Goal: Information Seeking & Learning: Learn about a topic

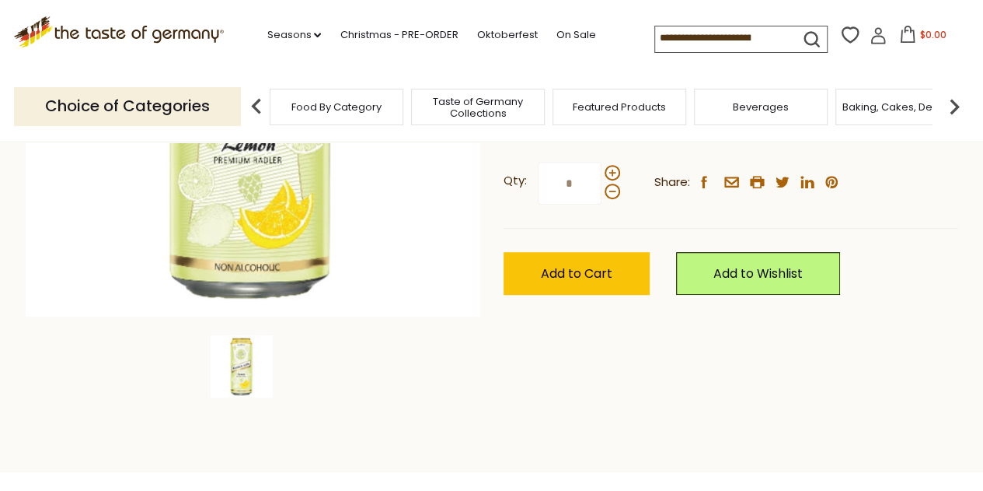
scroll to position [30, 0]
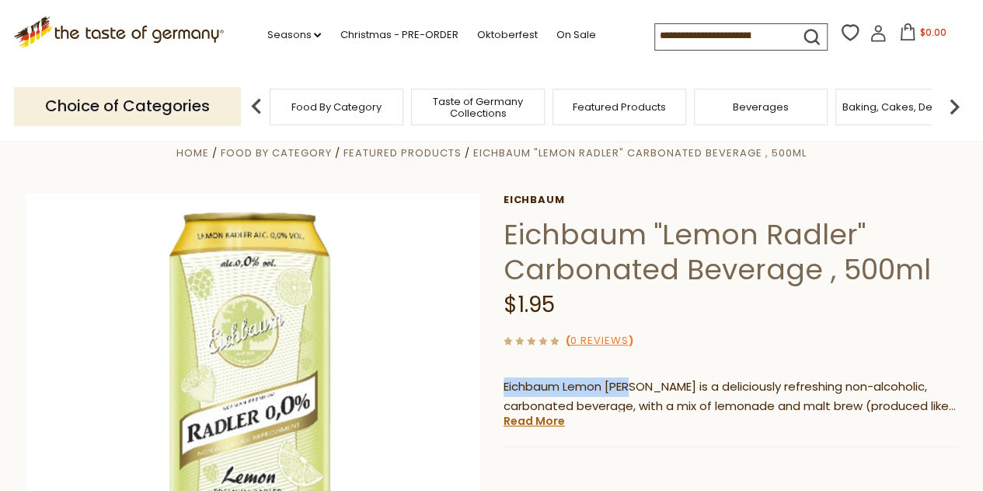
drag, startPoint x: 635, startPoint y: 366, endPoint x: 684, endPoint y: 316, distance: 70.4
click at [684, 316] on div "Eichbaum Eichbaum "Lemon Radler" Carbonated Beverage , 500ml $1.95 ( 0 Reviews …" at bounding box center [731, 428] width 455 height 468
click at [684, 316] on div "$1.95" at bounding box center [731, 305] width 455 height 37
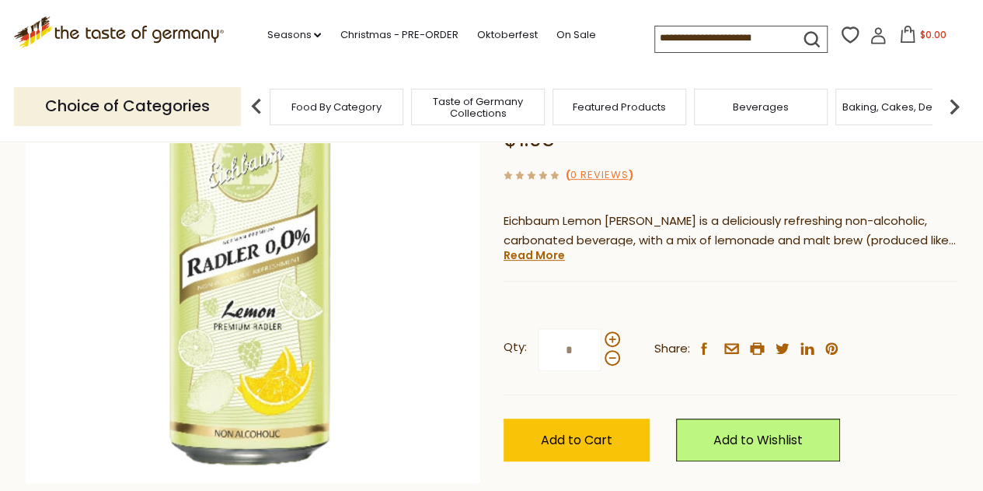
scroll to position [199, 0]
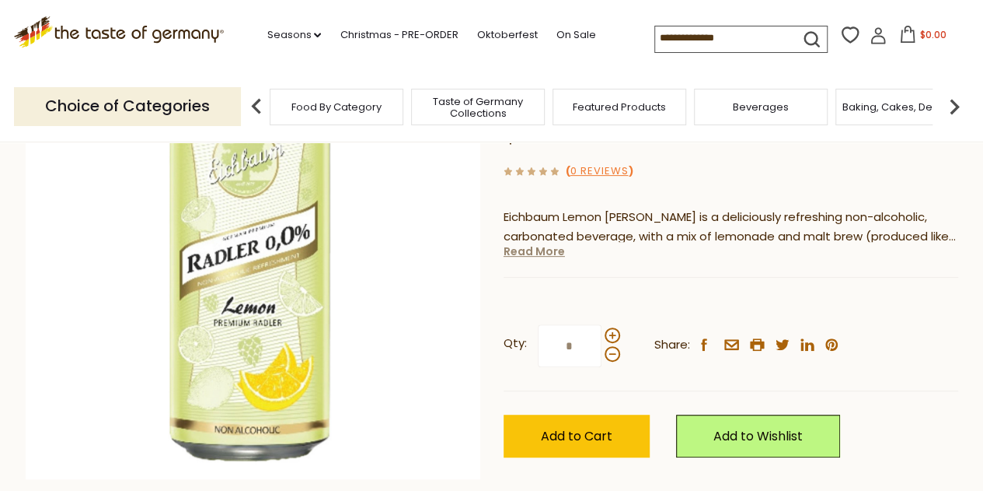
click at [546, 253] on link "Read More" at bounding box center [534, 251] width 61 height 16
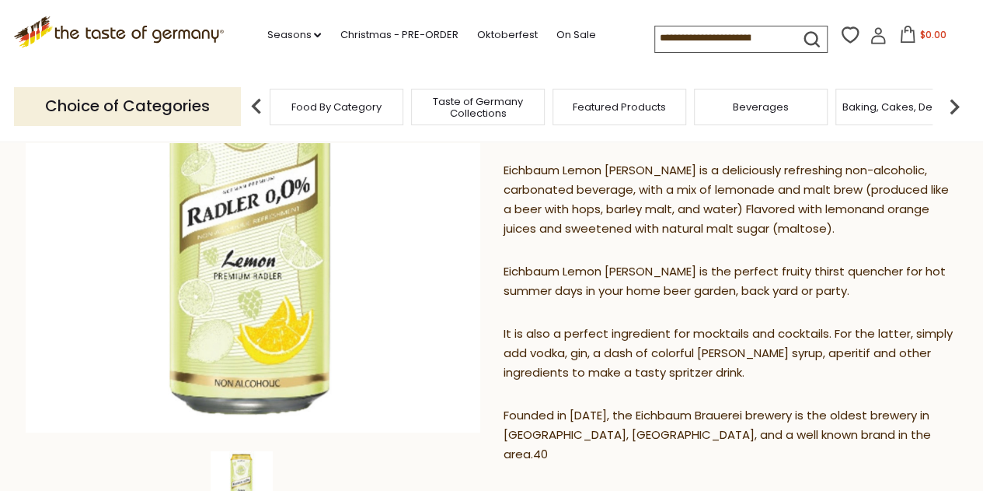
scroll to position [0, 0]
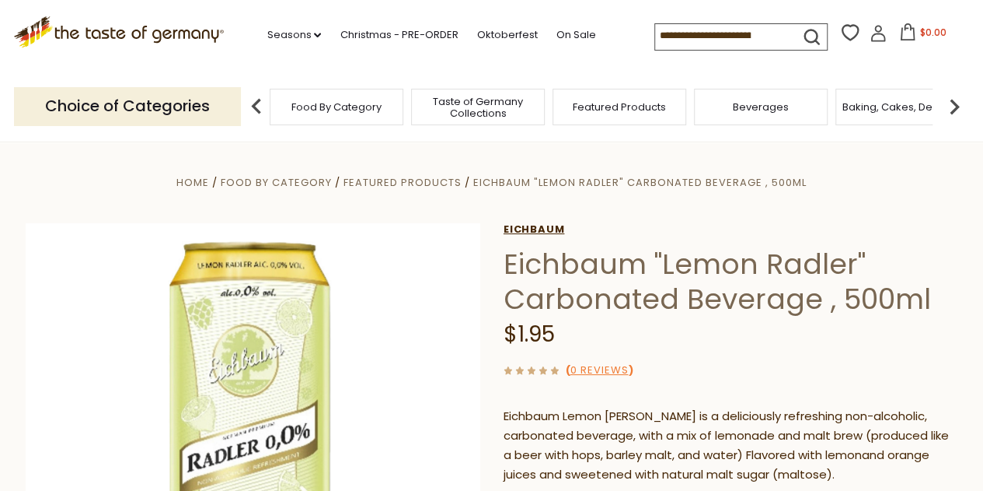
click at [541, 223] on link "Eichbaum" at bounding box center [731, 229] width 455 height 12
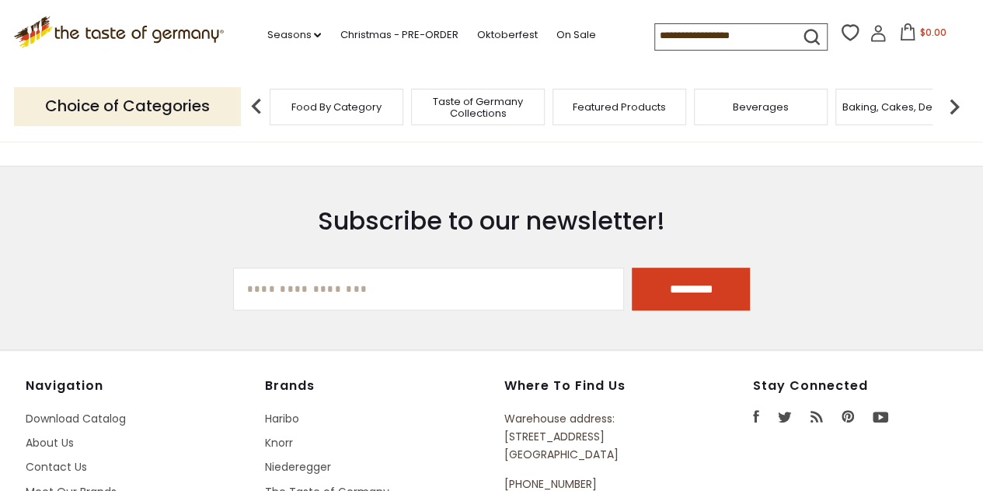
scroll to position [174, 0]
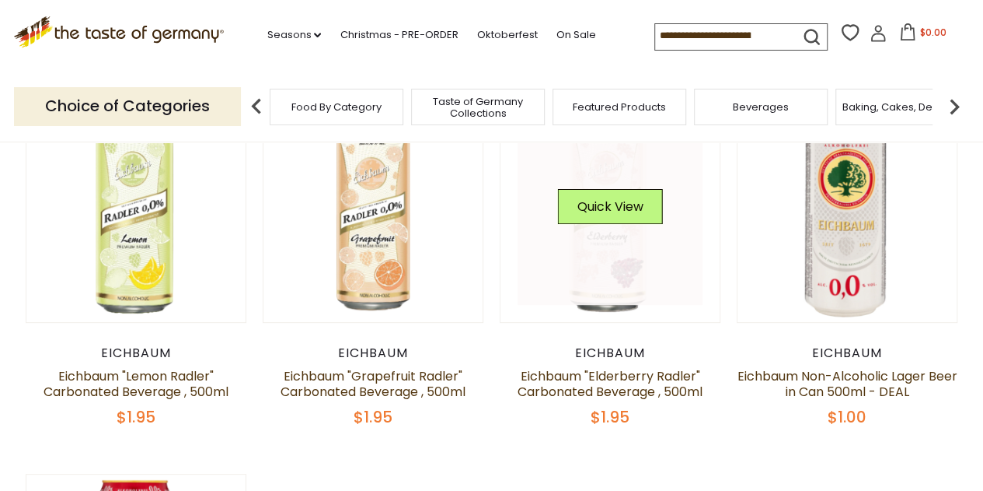
click at [600, 244] on link at bounding box center [610, 212] width 185 height 185
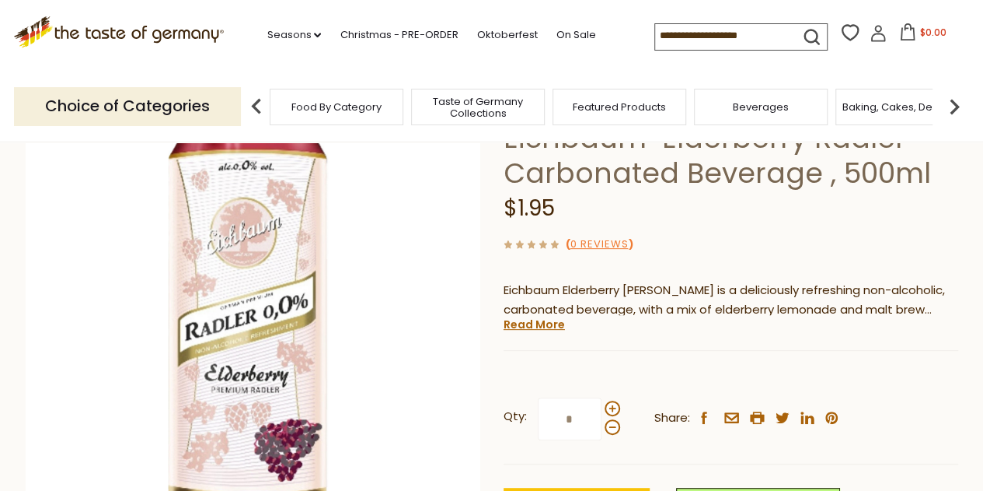
scroll to position [134, 0]
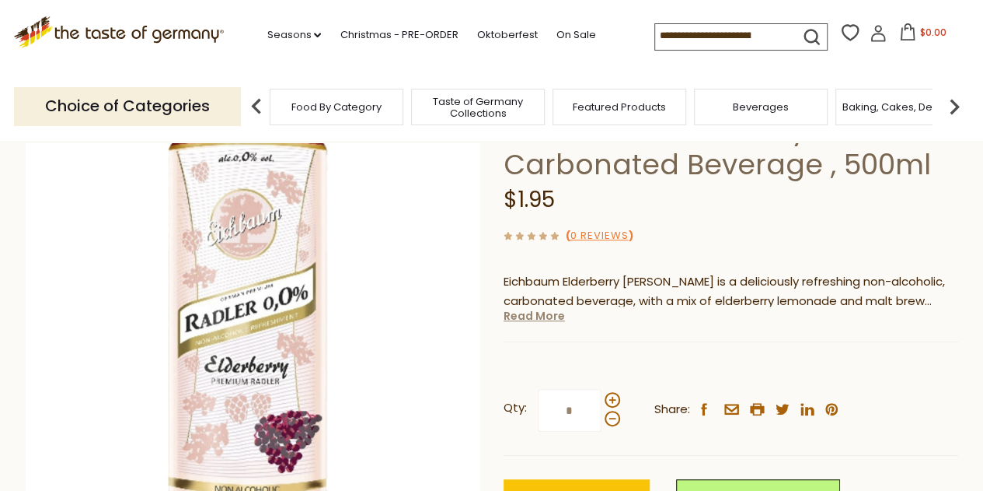
click at [543, 316] on link "Read More" at bounding box center [534, 316] width 61 height 16
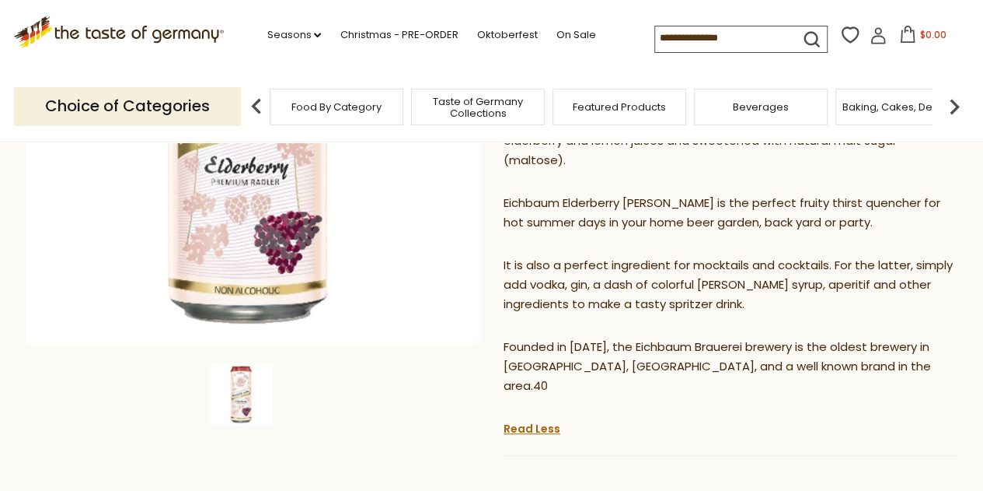
scroll to position [336, 0]
